Goal: Use online tool/utility: Utilize a website feature to perform a specific function

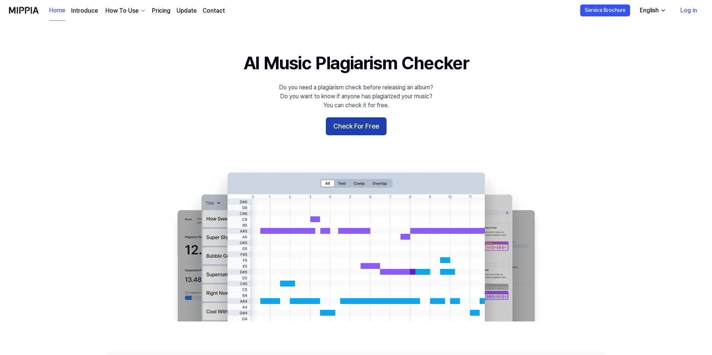
click at [361, 124] on button "Check For Free" at bounding box center [356, 126] width 61 height 18
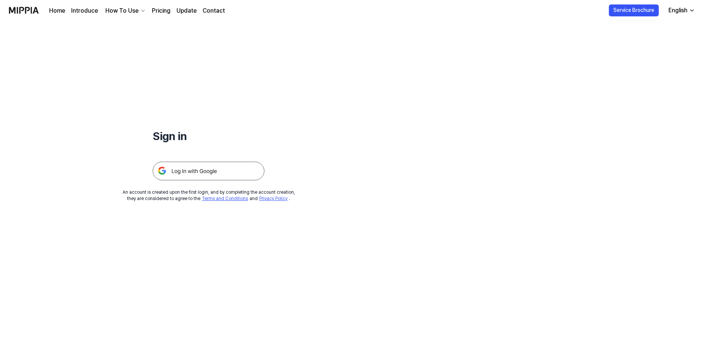
click at [188, 173] on img at bounding box center [209, 171] width 112 height 19
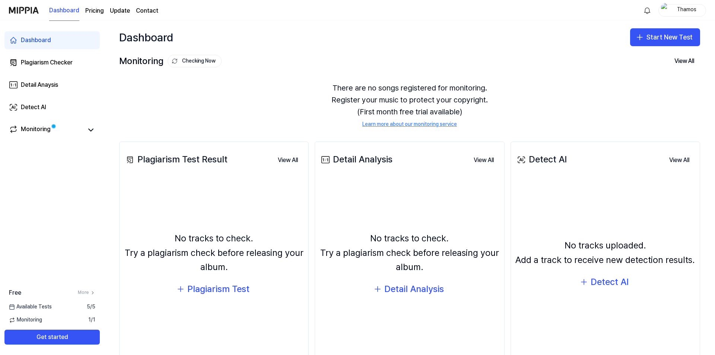
click at [218, 118] on div "There are no songs registered for monitoring. Register your music to protect yo…" at bounding box center [409, 105] width 581 height 64
click at [209, 289] on div "Plagiarism Test" at bounding box center [218, 289] width 62 height 14
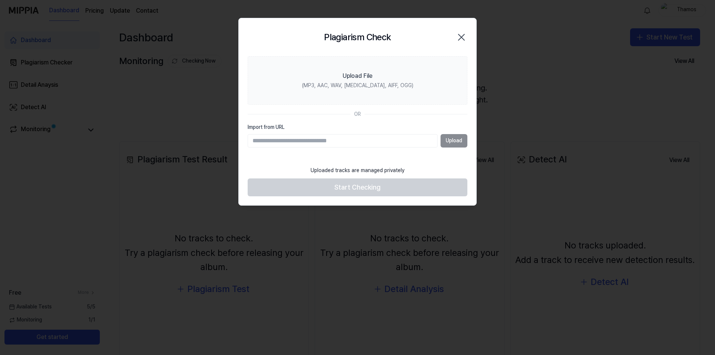
click at [274, 140] on input "Import from URL" at bounding box center [343, 140] width 190 height 13
click at [267, 162] on section "Upload File (MP3, AAC, WAV, FLAC, AIFF, OGG) OR Import from URL Upload" at bounding box center [358, 109] width 238 height 106
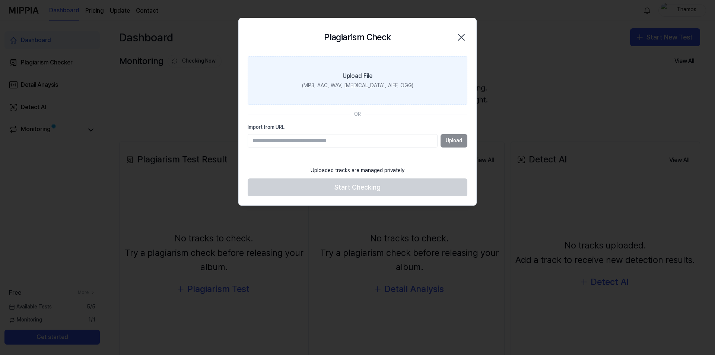
click at [323, 87] on div "(MP3, AAC, WAV, FLAC, AIFF, OGG)" at bounding box center [357, 85] width 111 height 7
click at [0, 0] on input "Upload File (MP3, AAC, WAV, FLAC, AIFF, OGG)" at bounding box center [0, 0] width 0 height 0
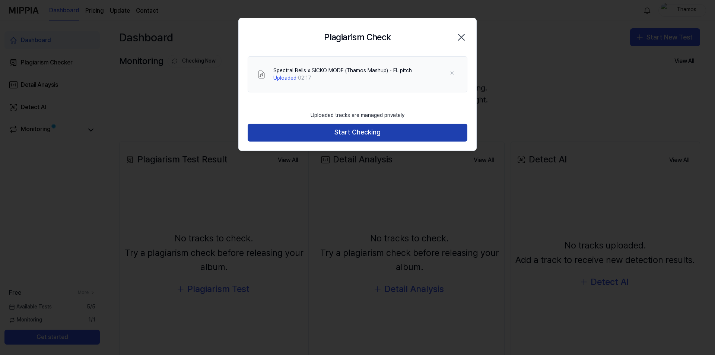
click at [326, 130] on button "Start Checking" at bounding box center [358, 133] width 220 height 18
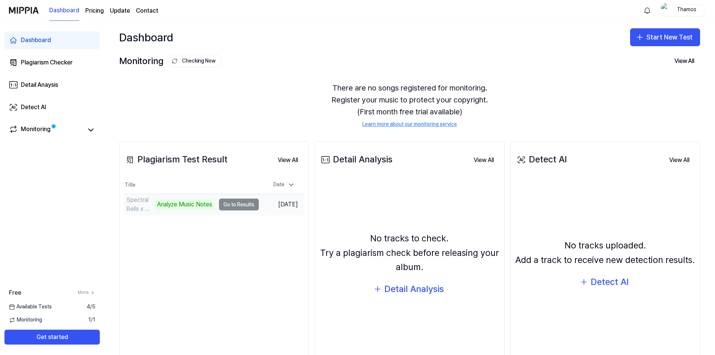
click at [239, 205] on td "Spectral Bells x SICKO MODE (Thamos Mashup) - FL pitch Analyze Music Notes Go t…" at bounding box center [191, 204] width 135 height 21
click at [232, 204] on td "Spectral Bells x SICKO MODE (Thamos Mashup) - FL pitch Analyze Music Notes Go t…" at bounding box center [191, 204] width 135 height 21
click at [238, 204] on button "Go to Results" at bounding box center [239, 205] width 40 height 12
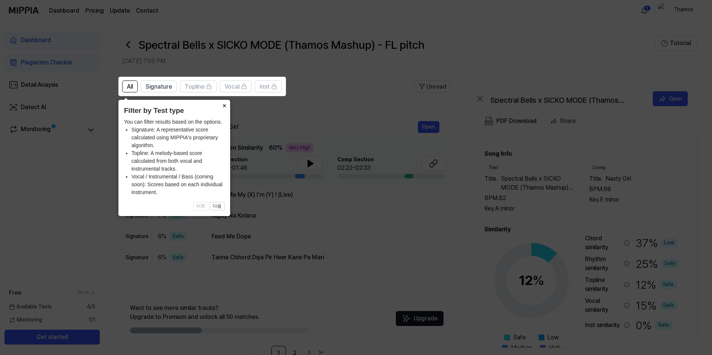
click at [225, 105] on button "×" at bounding box center [224, 105] width 12 height 10
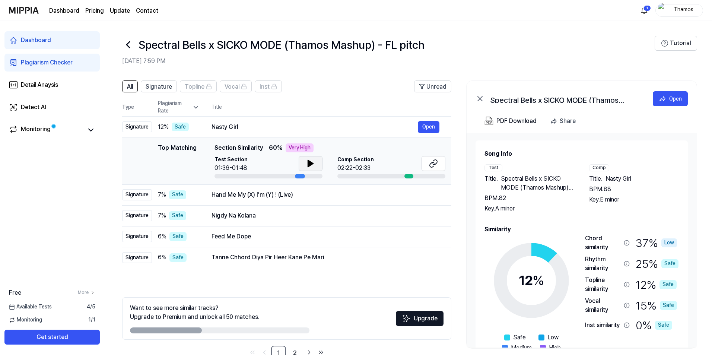
click at [313, 162] on icon at bounding box center [310, 163] width 9 height 9
click at [312, 162] on icon at bounding box center [311, 164] width 1 height 6
click at [425, 125] on button "Open" at bounding box center [429, 127] width 22 height 12
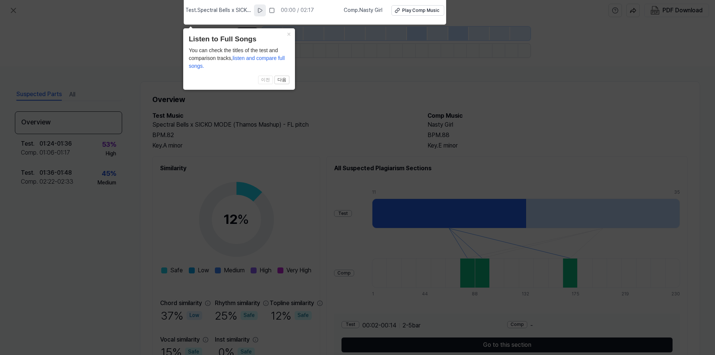
click at [262, 9] on icon at bounding box center [260, 10] width 4 height 4
click at [259, 9] on rect at bounding box center [258, 10] width 1 height 4
click at [282, 77] on button "다음" at bounding box center [282, 80] width 15 height 9
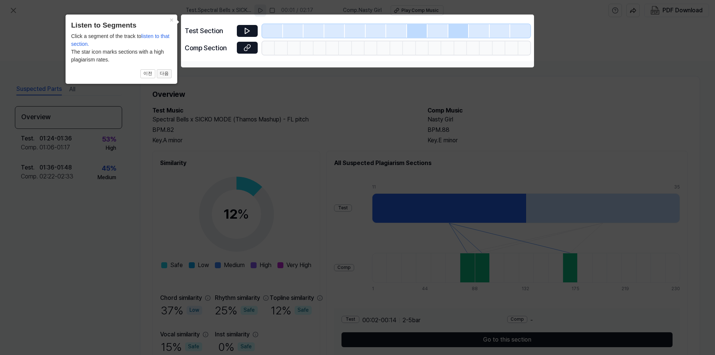
click at [166, 73] on button "다음" at bounding box center [164, 73] width 15 height 9
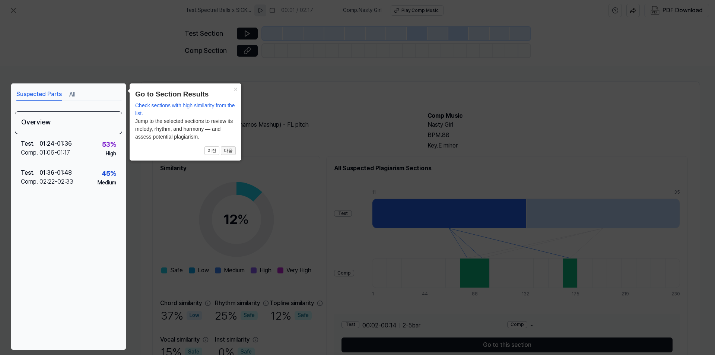
click at [231, 152] on button "다음" at bounding box center [228, 150] width 15 height 9
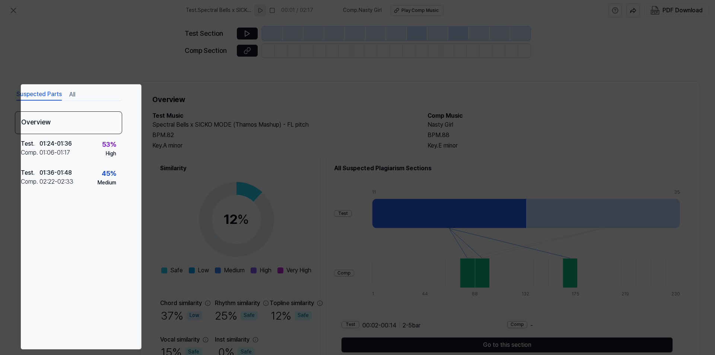
scroll to position [40, 0]
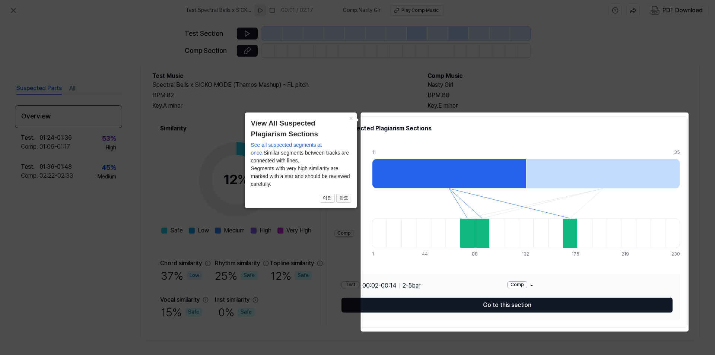
click at [344, 197] on button "완료" at bounding box center [343, 198] width 15 height 9
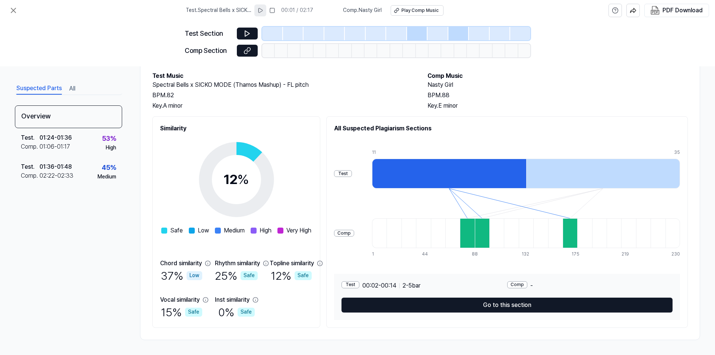
click at [475, 238] on div at bounding box center [467, 233] width 15 height 30
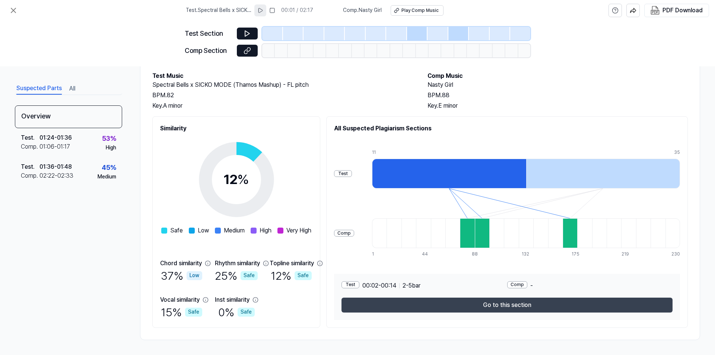
click at [513, 306] on button "Go to this section" at bounding box center [507, 305] width 331 height 15
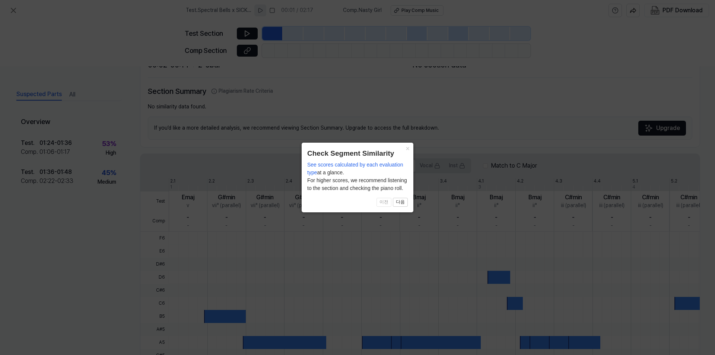
scroll to position [140, 0]
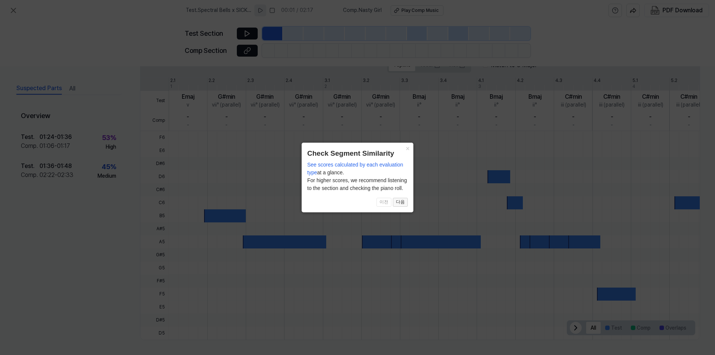
click at [400, 203] on button "다음" at bounding box center [400, 202] width 15 height 9
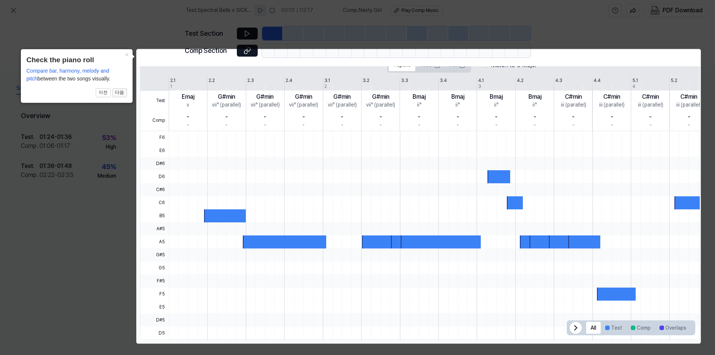
click at [119, 93] on button "다음" at bounding box center [119, 92] width 15 height 9
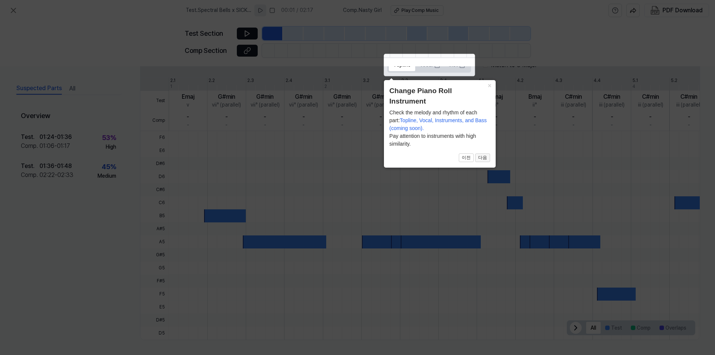
click at [485, 157] on button "다음" at bounding box center [482, 157] width 15 height 9
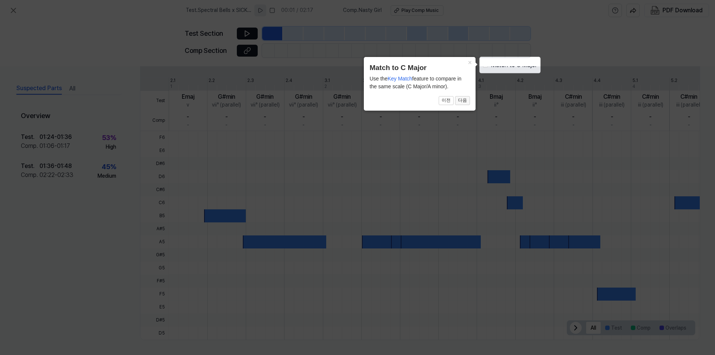
click at [461, 103] on button "다음" at bounding box center [462, 100] width 15 height 9
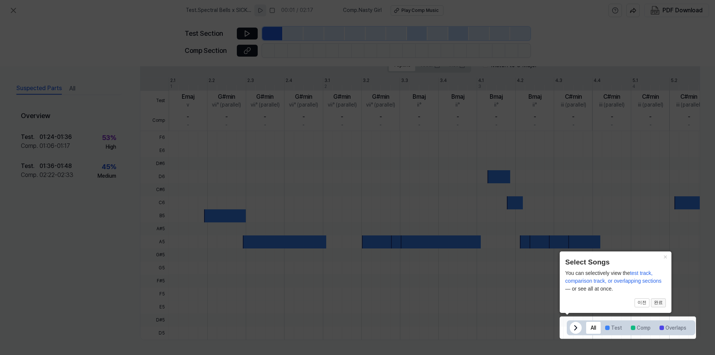
click at [659, 304] on button "완료" at bounding box center [658, 302] width 15 height 9
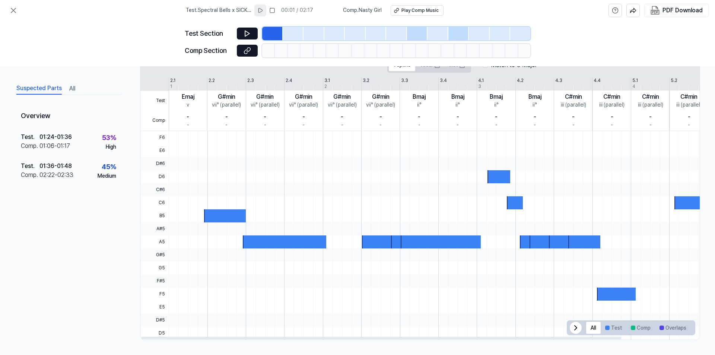
click at [571, 328] on icon at bounding box center [575, 327] width 9 height 9
click at [682, 324] on icon at bounding box center [686, 327] width 9 height 9
click at [613, 329] on button "Test" at bounding box center [614, 328] width 26 height 12
click at [243, 34] on button at bounding box center [247, 34] width 21 height 12
click at [245, 33] on icon at bounding box center [247, 33] width 7 height 7
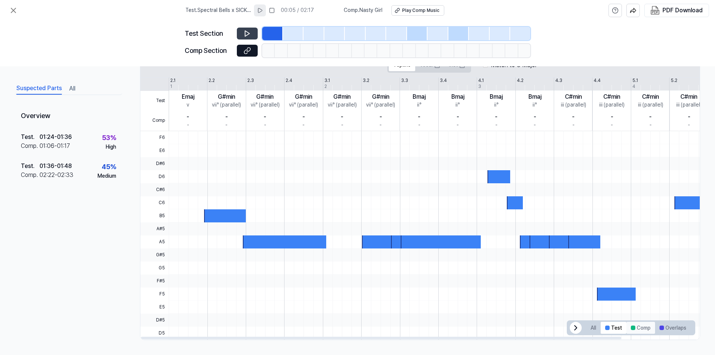
click at [640, 329] on button "Comp" at bounding box center [640, 328] width 29 height 12
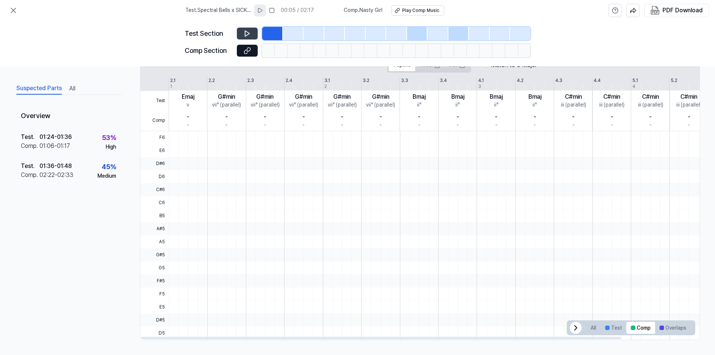
click at [250, 34] on icon at bounding box center [247, 33] width 7 height 7
click at [670, 329] on button "Overlaps" at bounding box center [673, 328] width 36 height 12
click at [609, 329] on button "Test" at bounding box center [614, 328] width 26 height 12
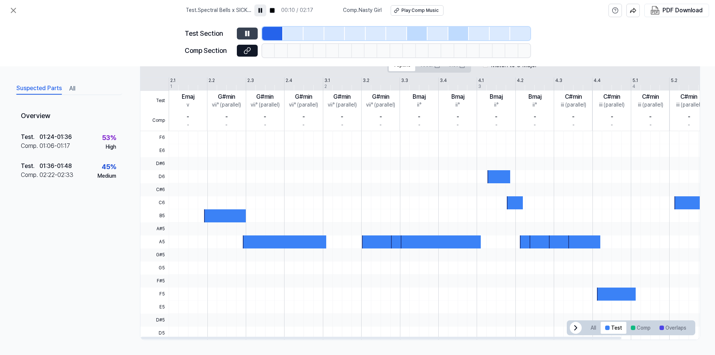
click at [223, 217] on div at bounding box center [225, 215] width 42 height 13
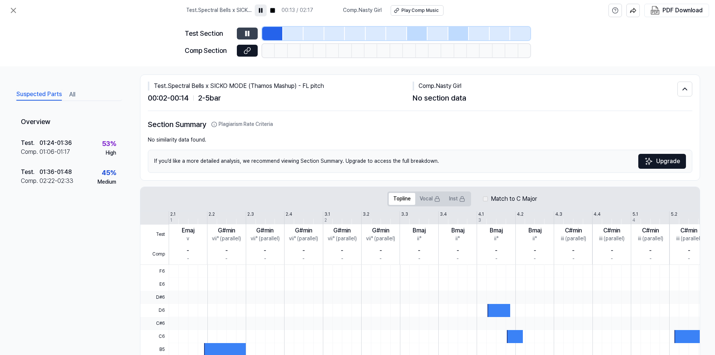
scroll to position [0, 0]
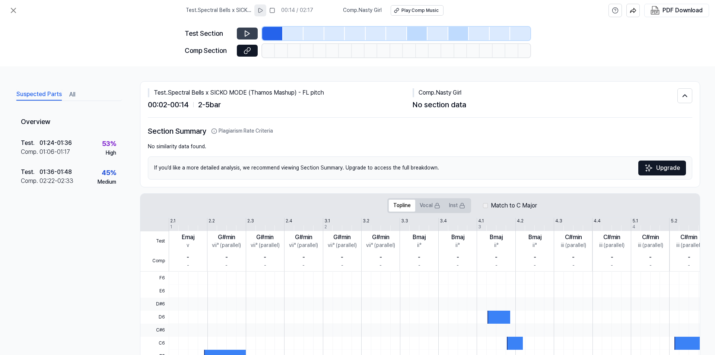
click at [272, 34] on div at bounding box center [272, 33] width 21 height 13
click at [305, 32] on div at bounding box center [314, 33] width 21 height 13
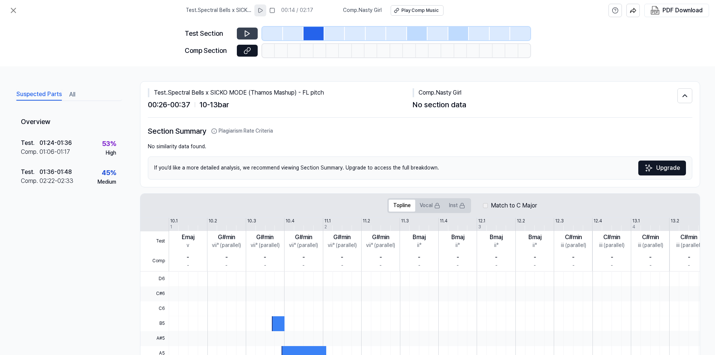
click at [296, 33] on div at bounding box center [293, 33] width 21 height 13
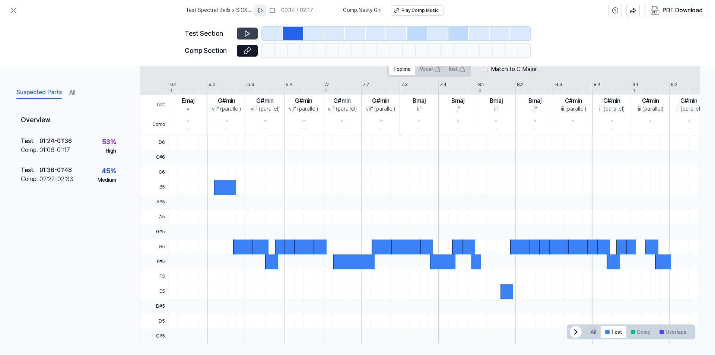
scroll to position [140, 0]
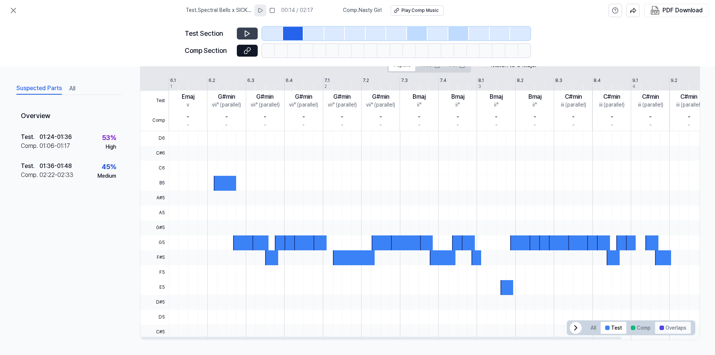
click at [671, 330] on button "Overlaps" at bounding box center [673, 328] width 36 height 12
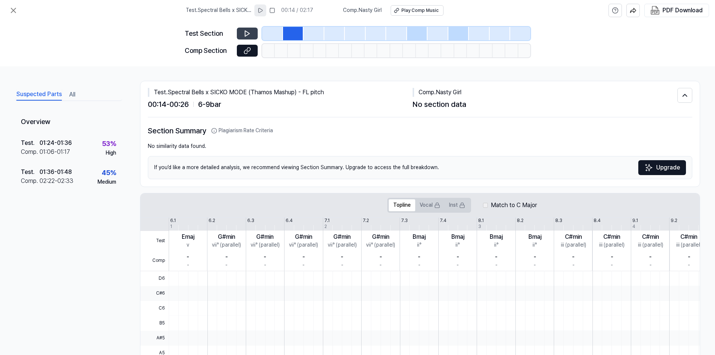
scroll to position [0, 0]
click at [276, 36] on div at bounding box center [272, 33] width 21 height 13
click at [418, 34] on div at bounding box center [417, 33] width 21 height 13
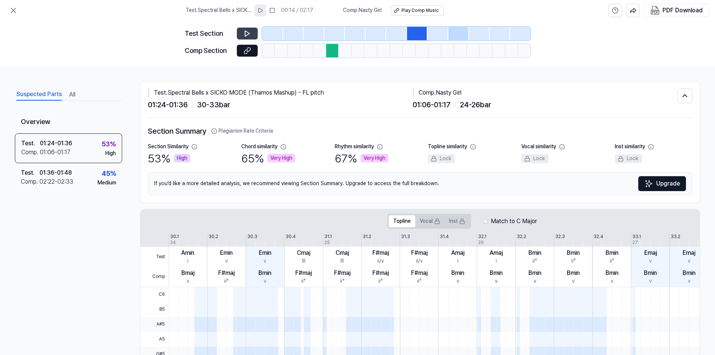
click at [459, 33] on div at bounding box center [458, 33] width 21 height 13
